Goal: Task Accomplishment & Management: Complete application form

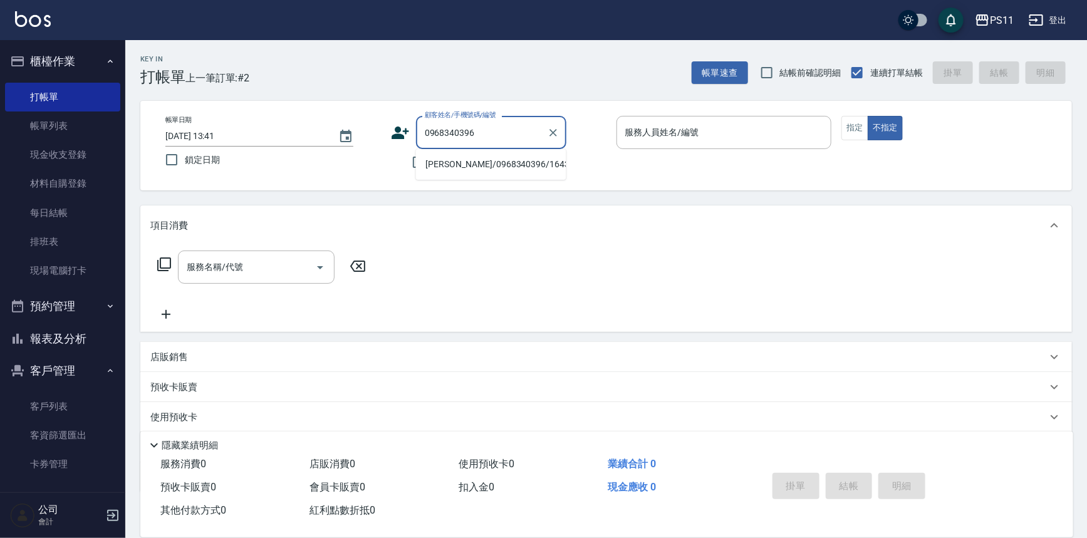
click at [527, 163] on li "[PERSON_NAME]/0968340396/1643" at bounding box center [491, 164] width 150 height 21
type input "[PERSON_NAME]/0968340396/1643"
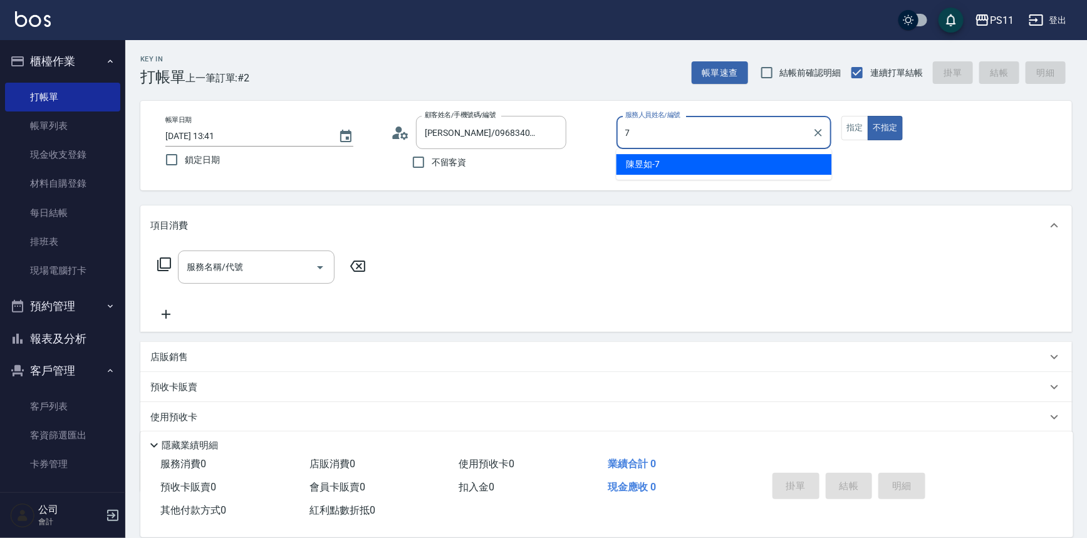
type input "陳昱如-7"
type button "false"
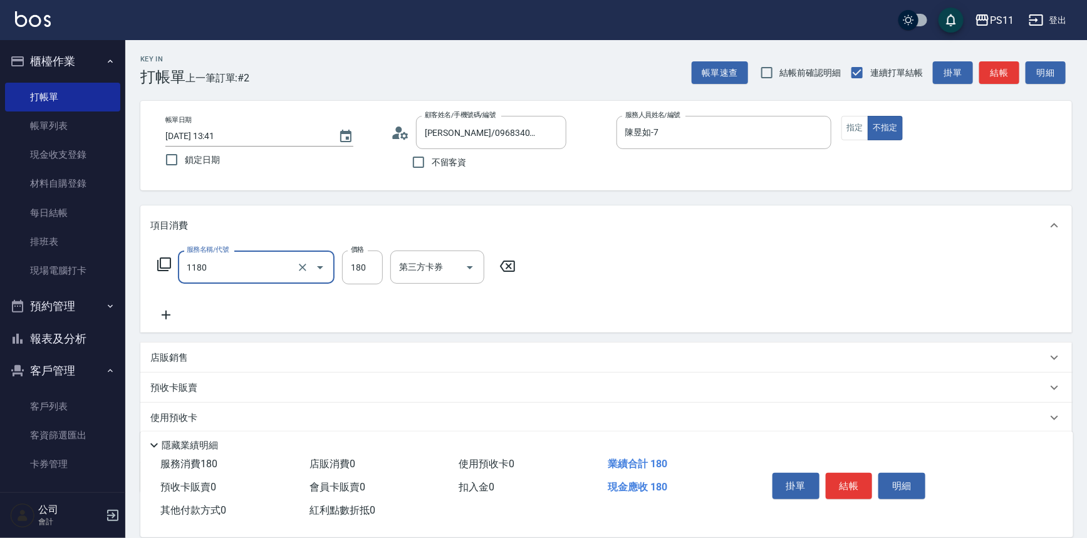
type input "洗髮(洗+剪不指定活動)(1180)"
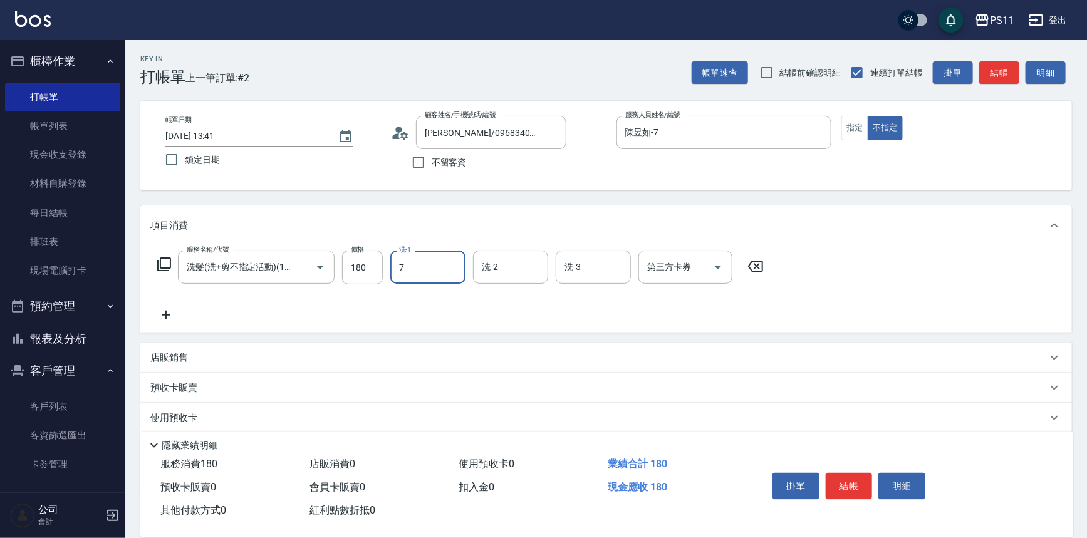
type input "陳昱如-7"
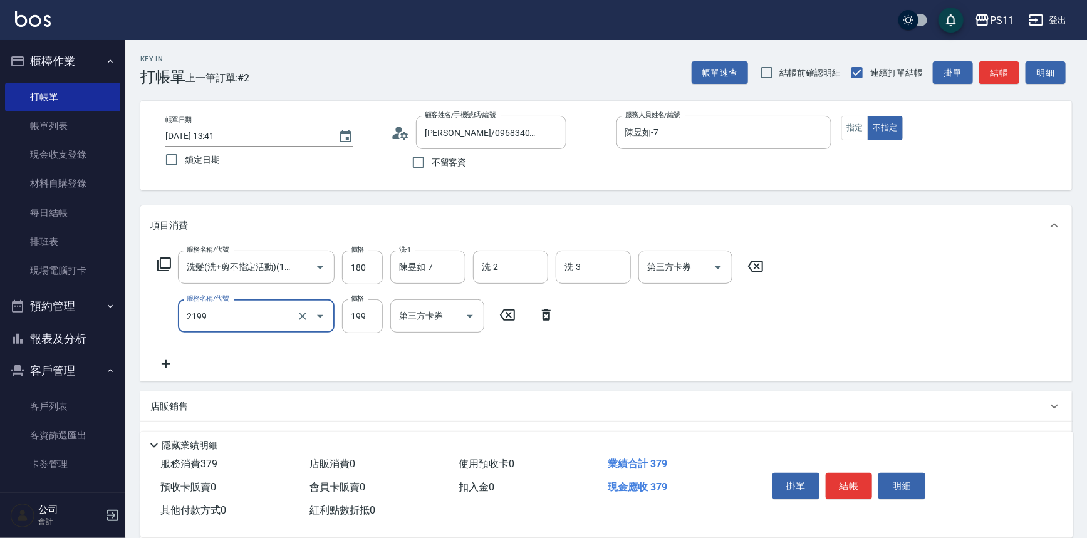
type input "不指定剪髮活動(2199)"
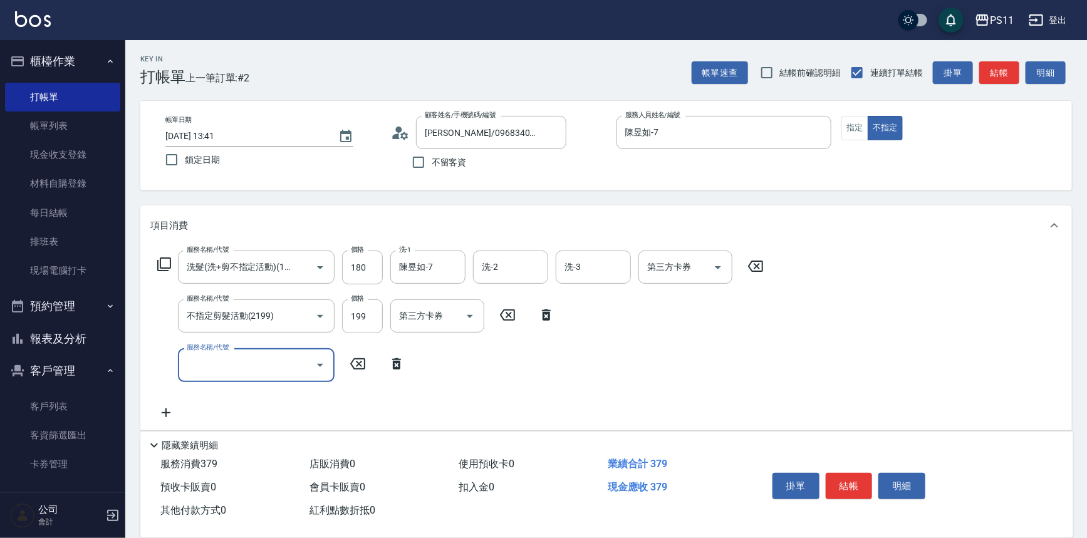
click at [319, 364] on icon "Open" at bounding box center [320, 365] width 6 height 3
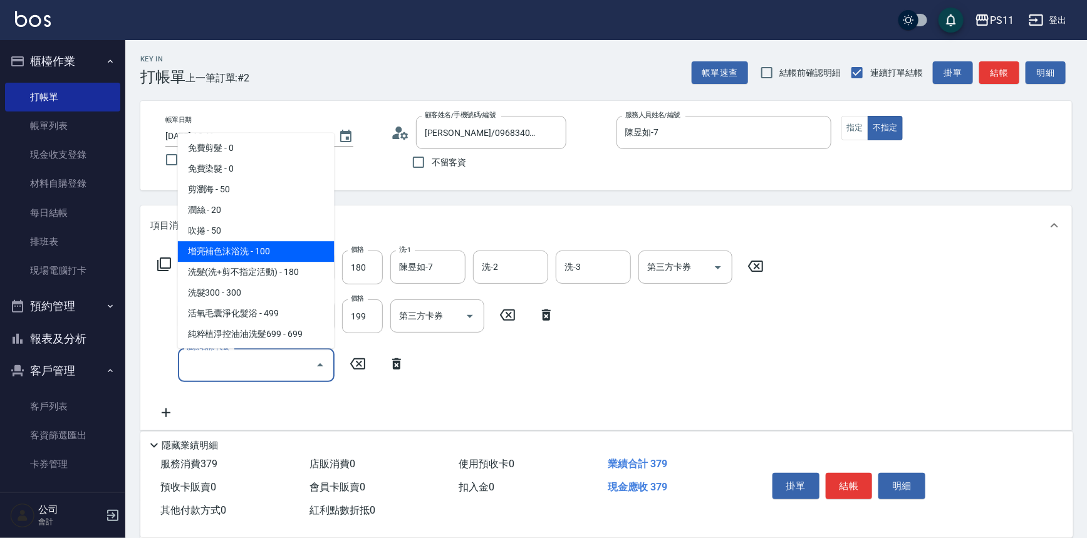
drag, startPoint x: 287, startPoint y: 248, endPoint x: 306, endPoint y: 262, distance: 23.8
click at [288, 248] on span "增亮補色沫浴洗 - 100" at bounding box center [256, 252] width 157 height 21
type input "增亮補色沫浴洗(1100)"
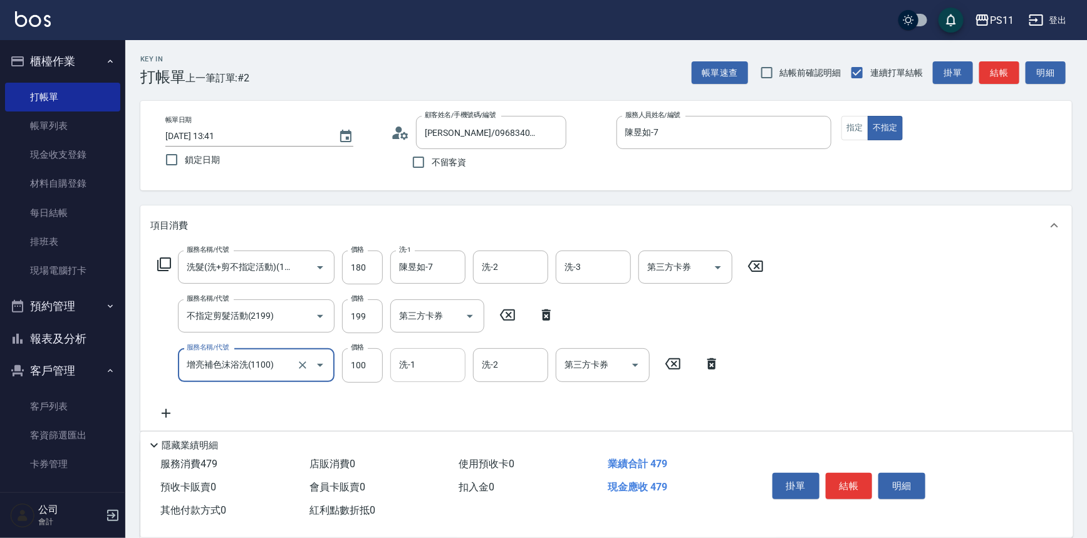
click at [427, 369] on input "洗-1" at bounding box center [428, 365] width 64 height 22
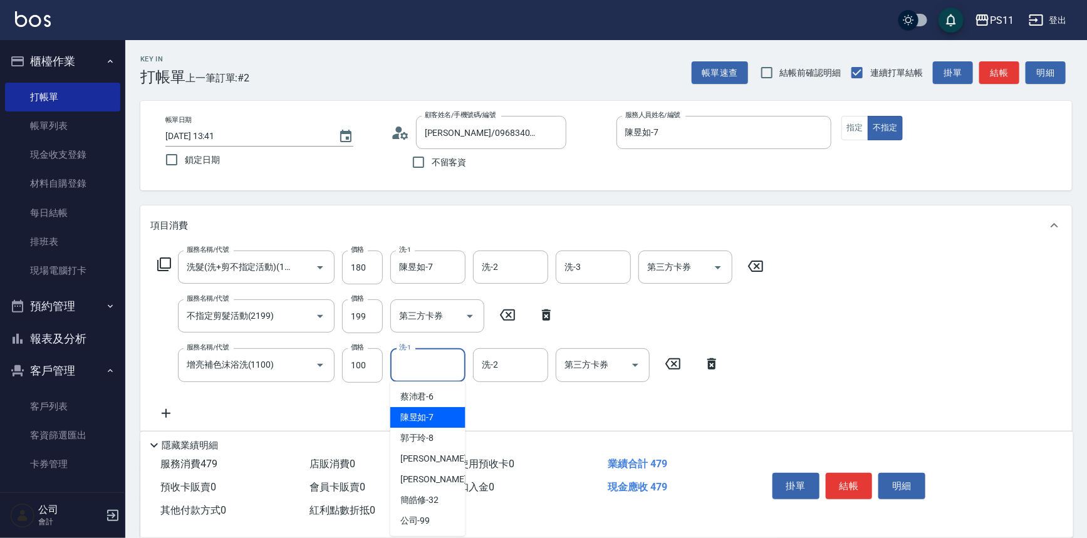
click at [436, 411] on div "陳昱如 -7" at bounding box center [427, 417] width 75 height 21
type input "陳昱如-7"
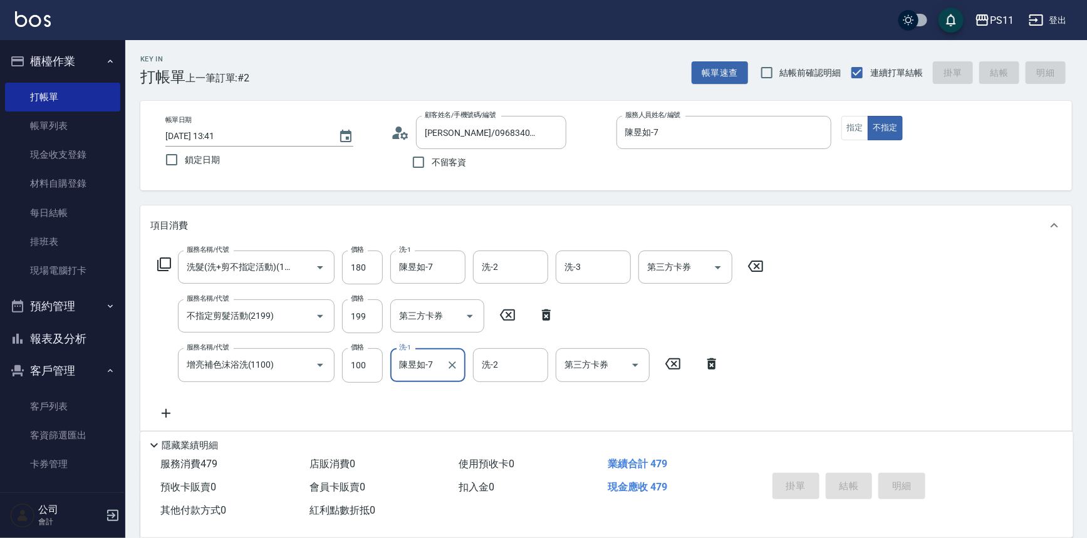
type input "[DATE] 15:09"
